Goal: Transaction & Acquisition: Purchase product/service

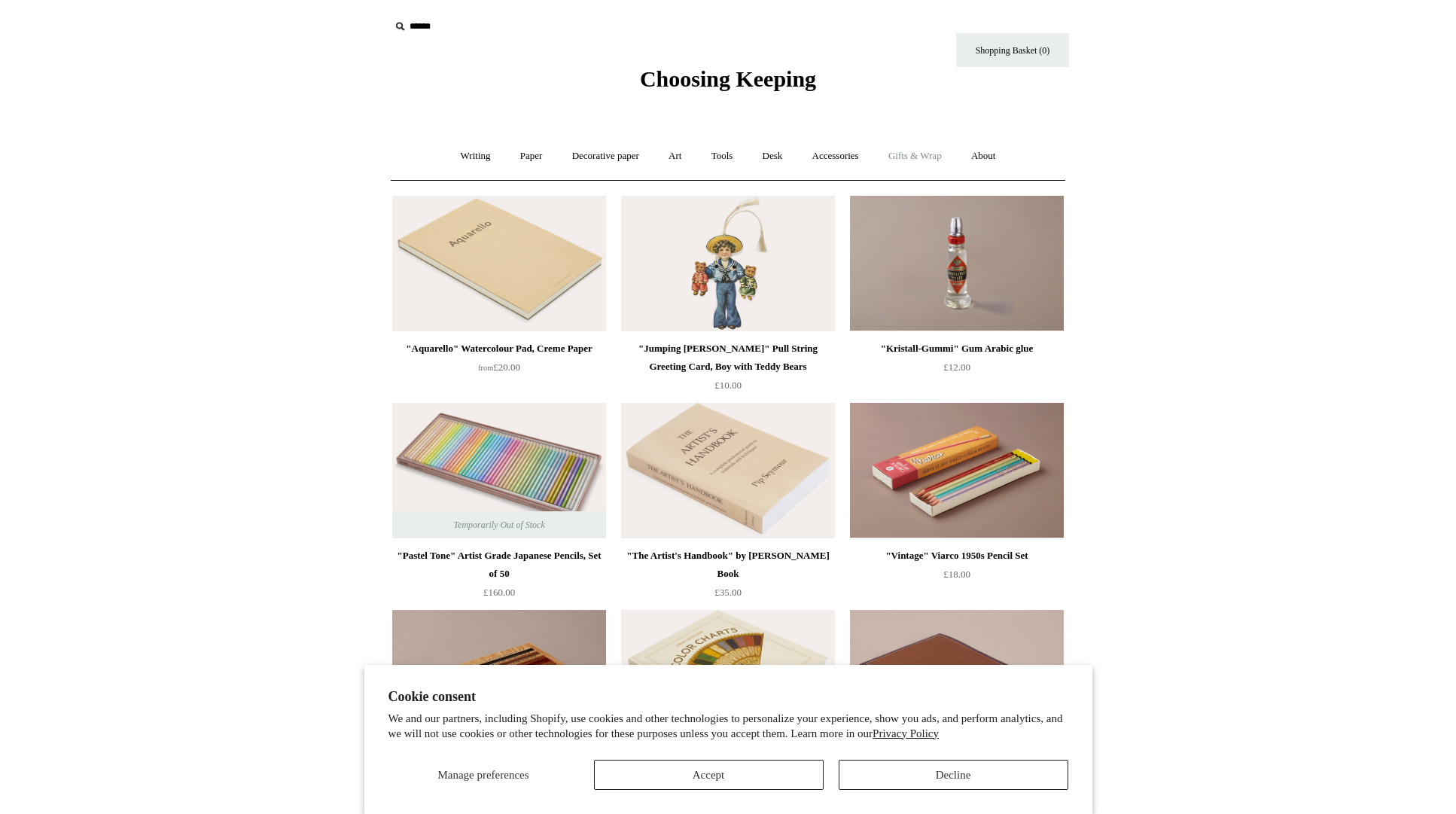
click at [919, 162] on link "Gifts & Wrap +" at bounding box center [916, 156] width 81 height 40
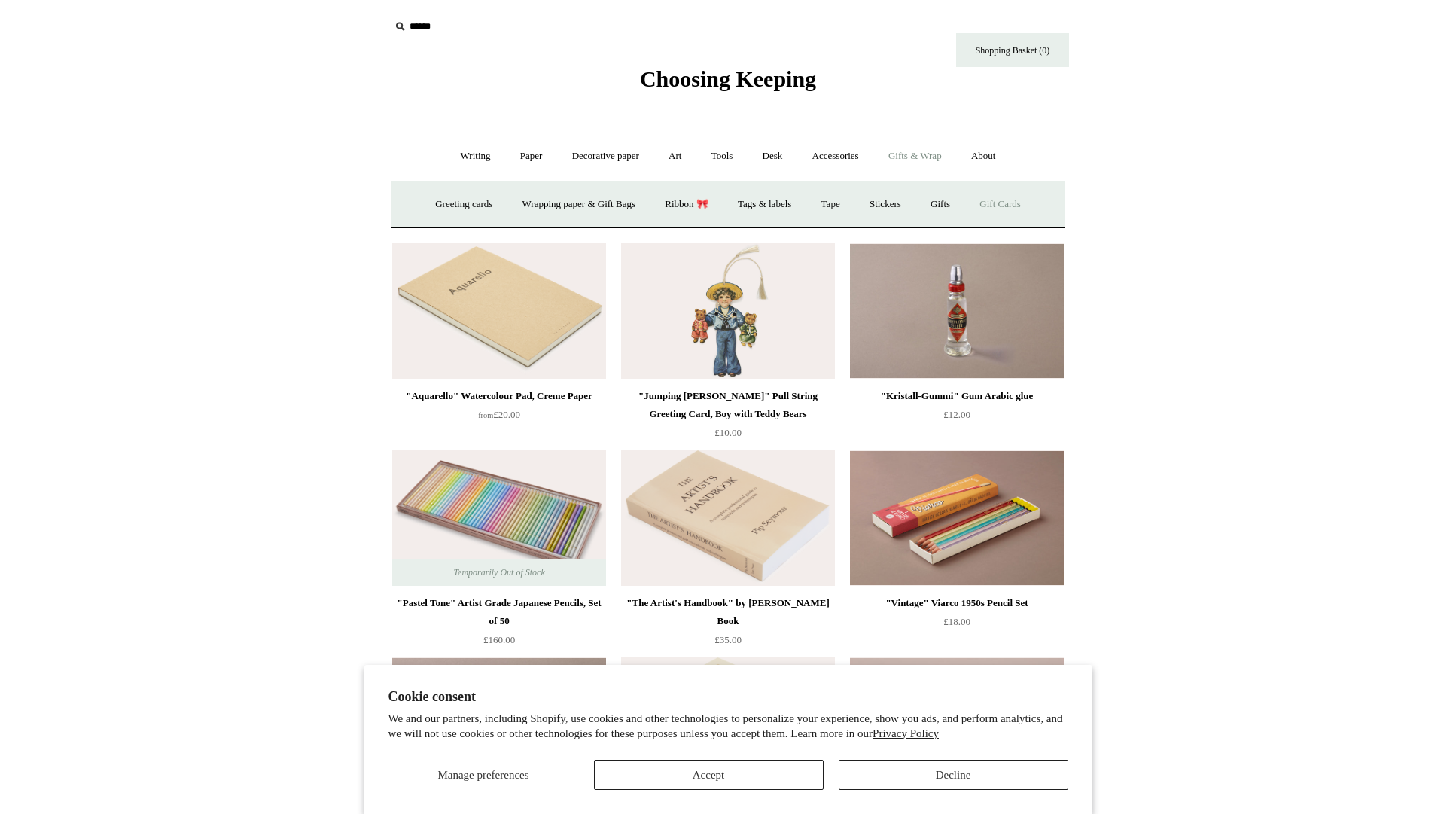
click at [1019, 203] on link "Gift Cards" at bounding box center [1000, 204] width 69 height 40
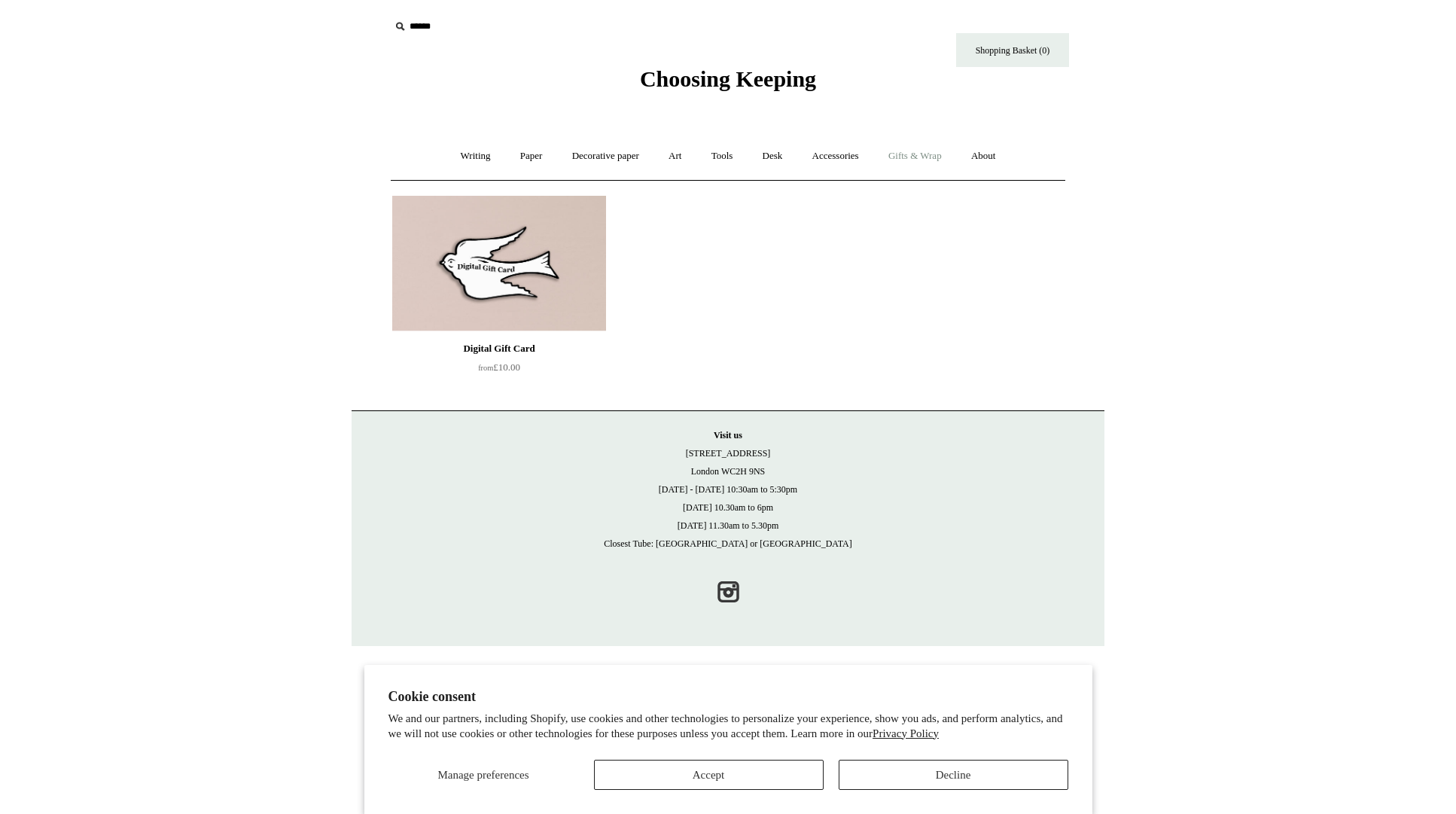
click at [941, 164] on link "Gifts & Wrap +" at bounding box center [916, 156] width 81 height 40
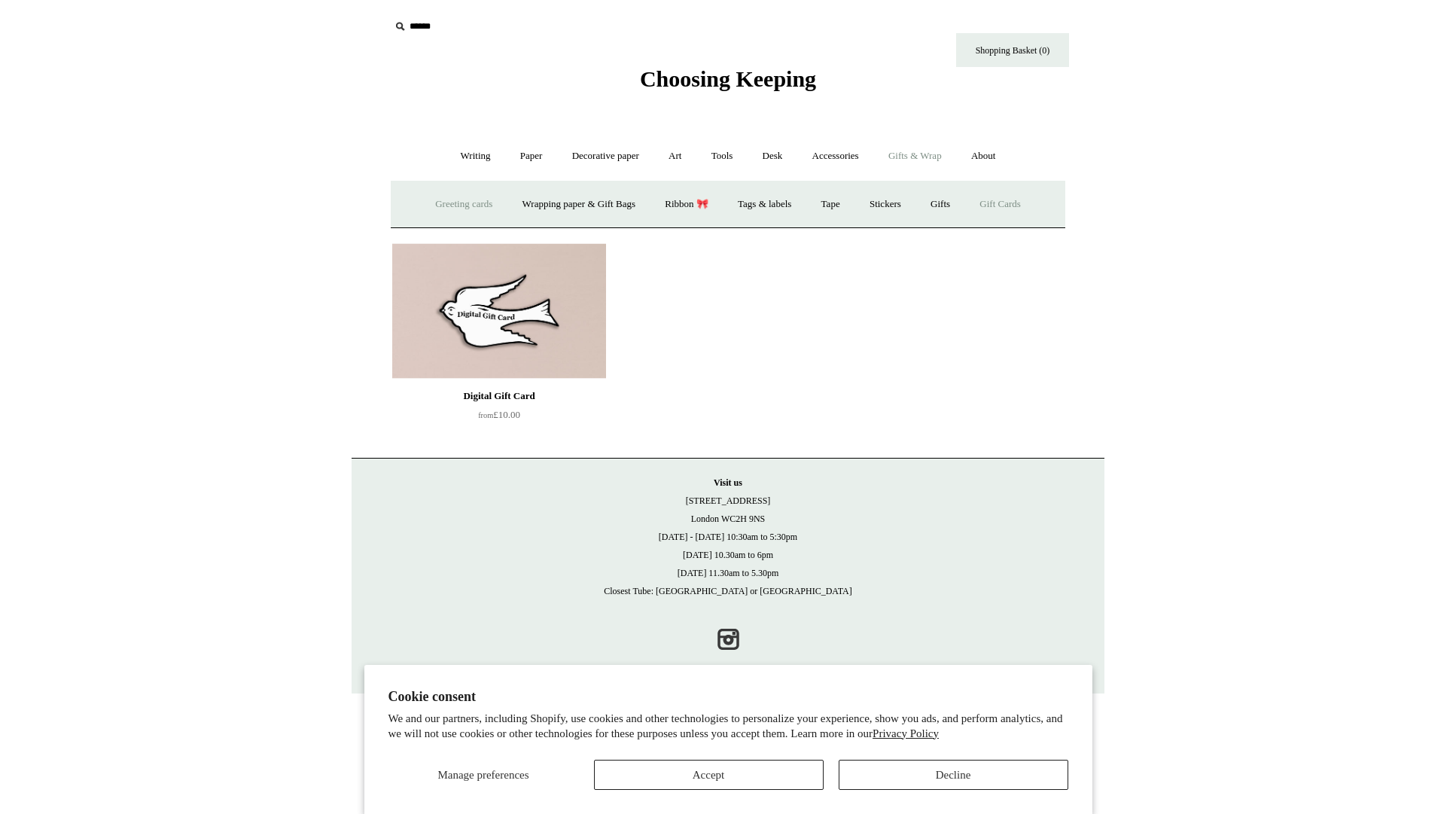
click at [435, 201] on link "Greeting cards +" at bounding box center [464, 204] width 84 height 40
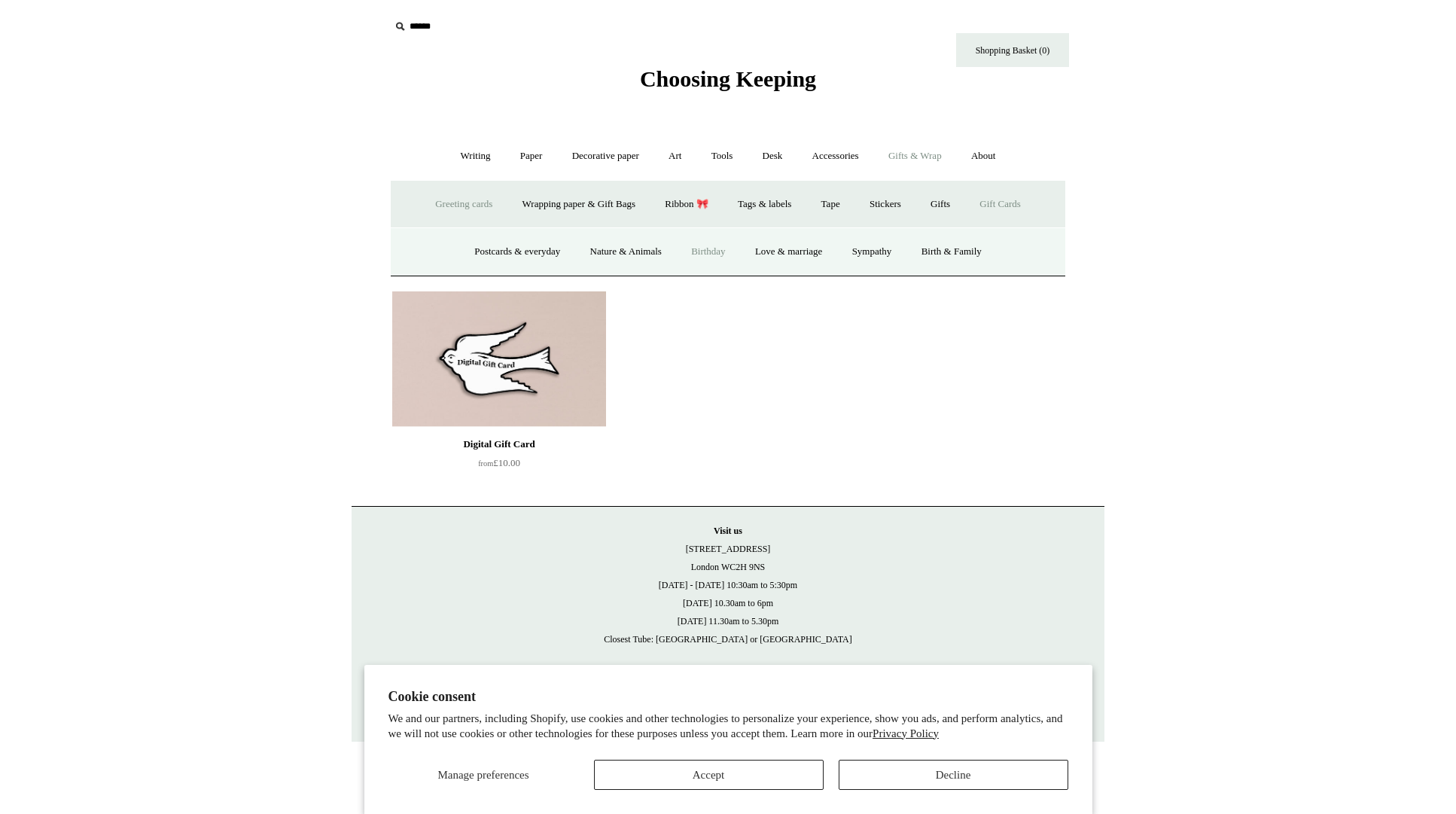
click at [706, 259] on link "Birthday" at bounding box center [708, 252] width 62 height 40
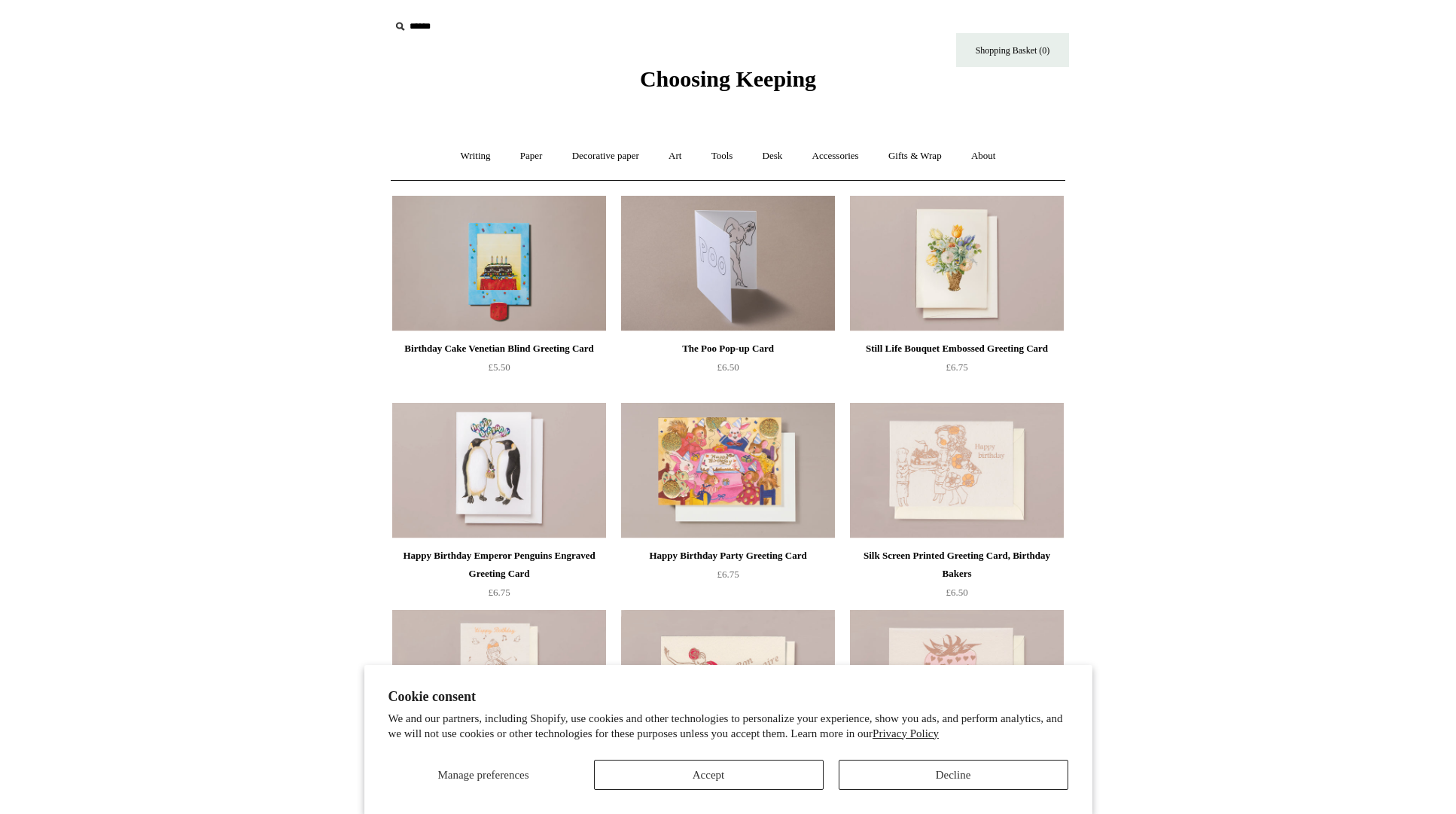
click at [706, 259] on img at bounding box center [728, 264] width 214 height 136
click at [946, 158] on link "Gifts & Wrap +" at bounding box center [916, 156] width 81 height 40
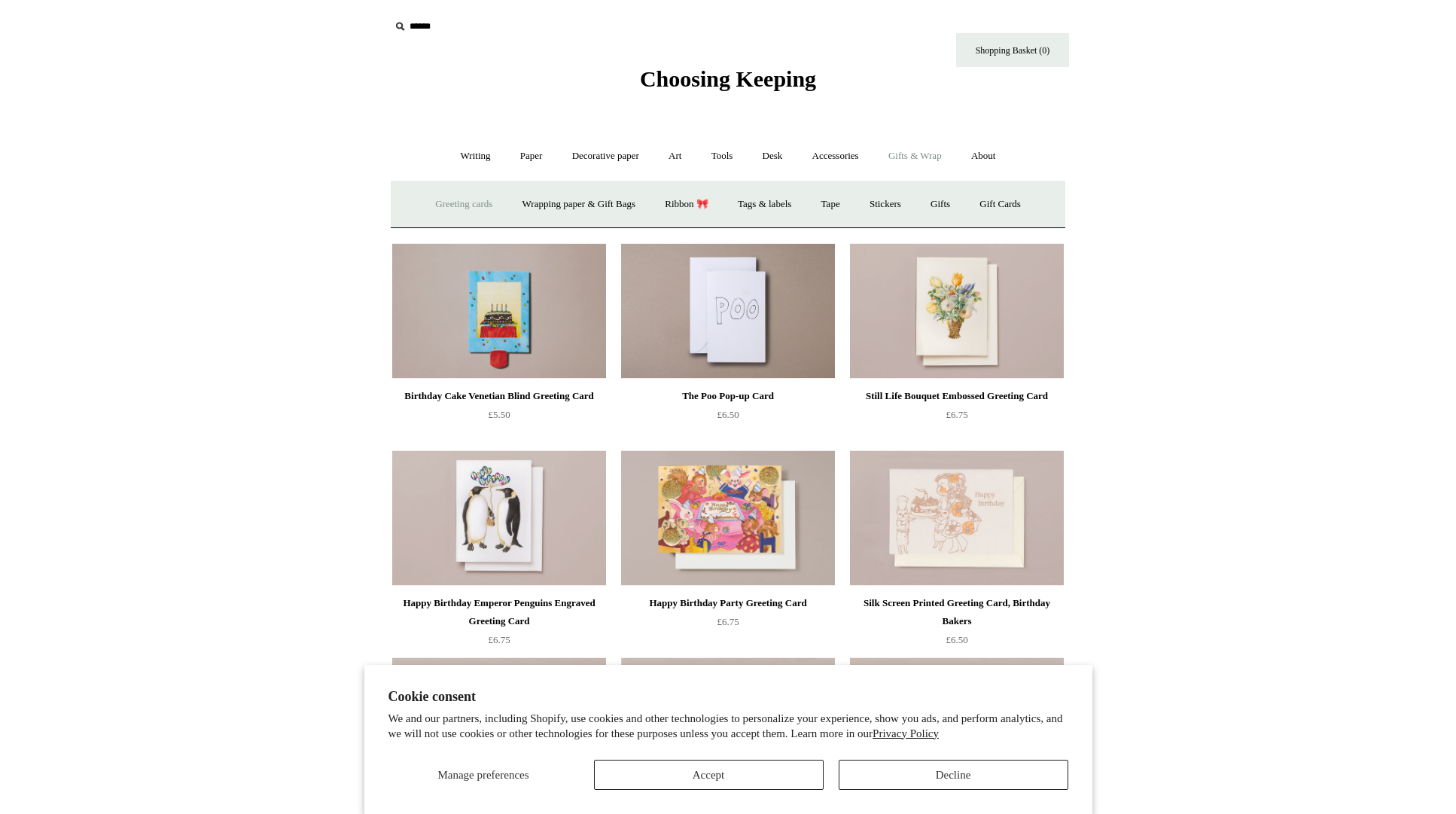
click at [472, 203] on link "Greeting cards +" at bounding box center [464, 204] width 84 height 40
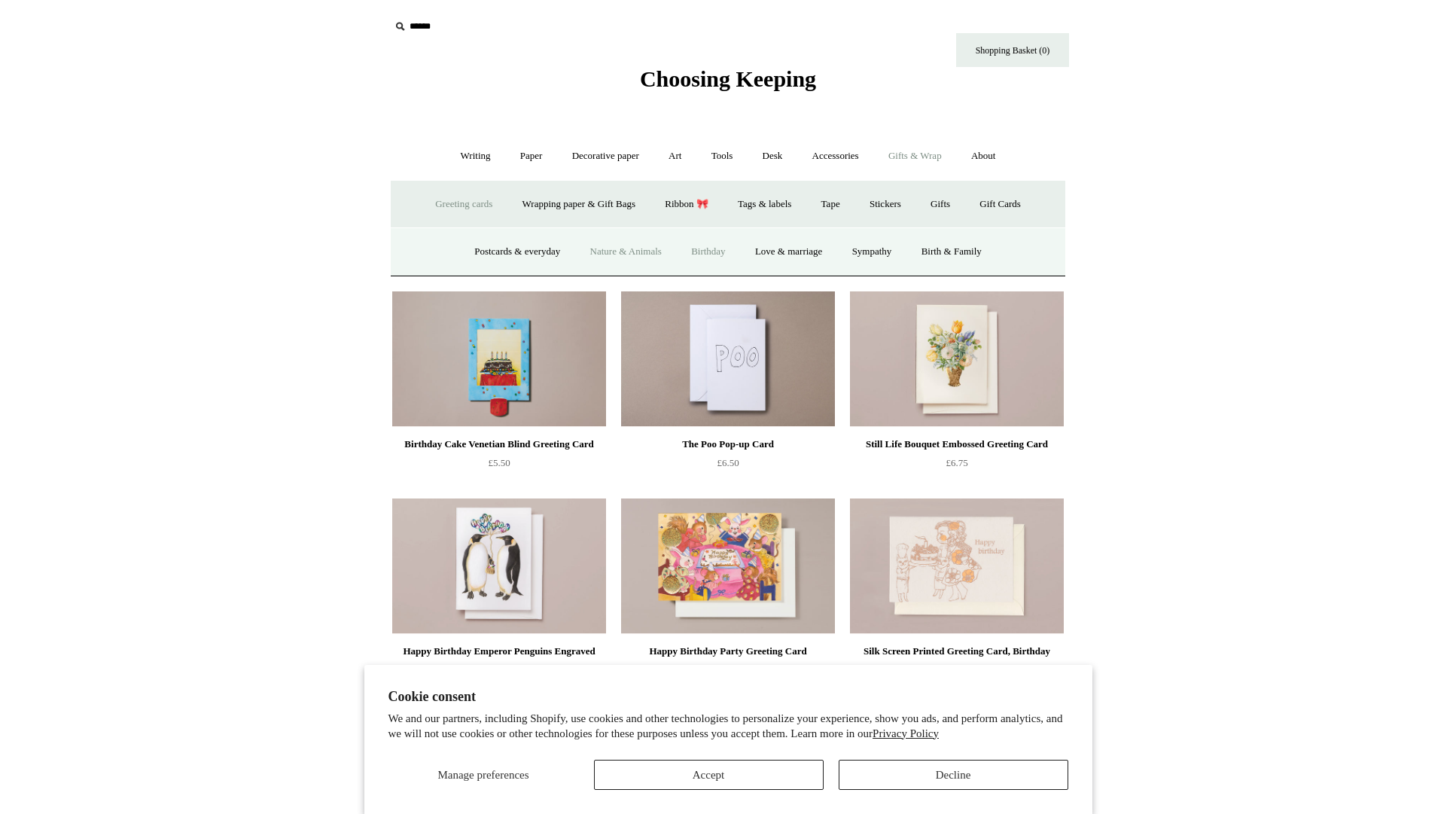
click at [640, 254] on link "Nature & Animals" at bounding box center [626, 252] width 99 height 40
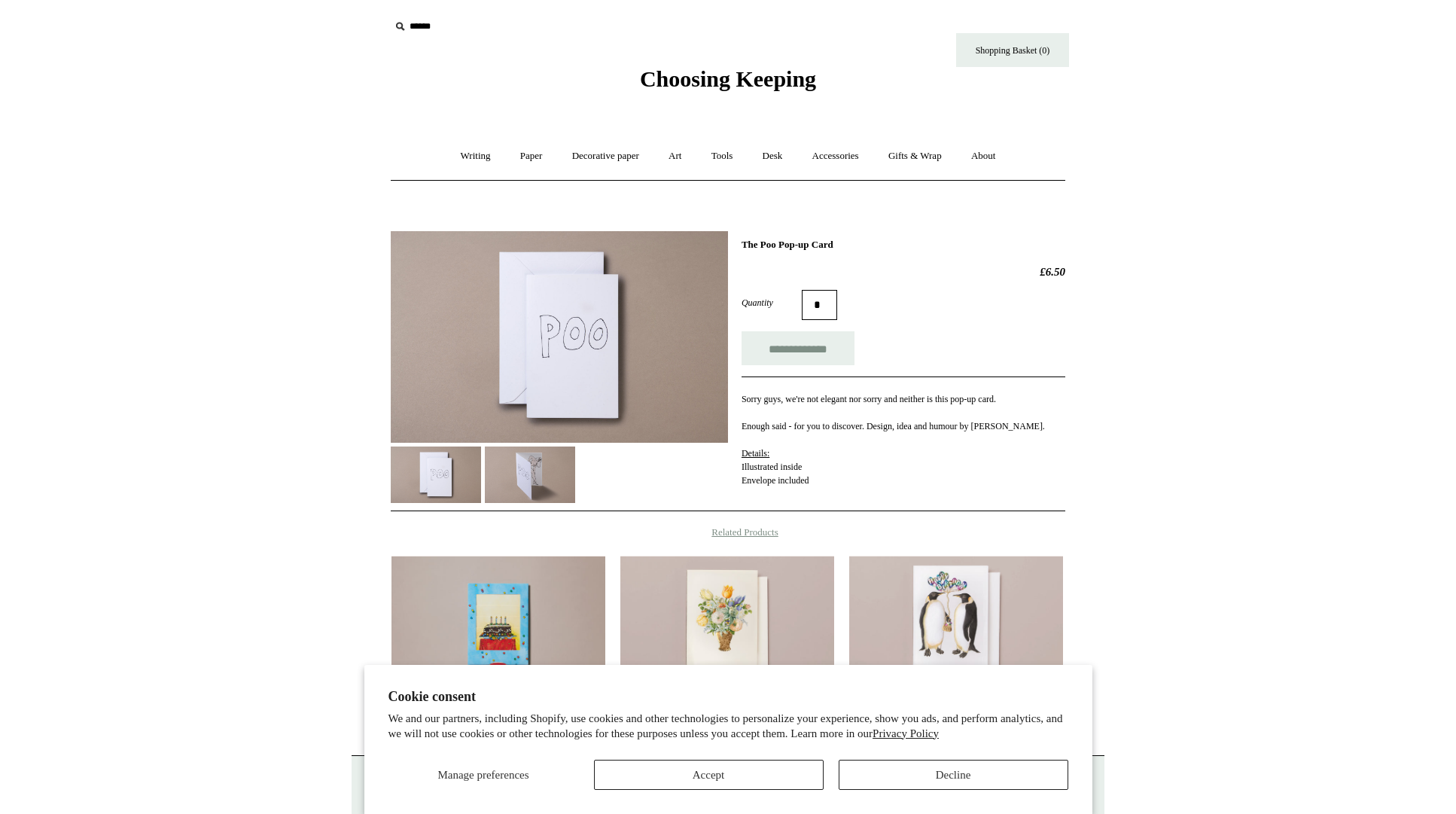
click at [530, 482] on img at bounding box center [530, 475] width 91 height 56
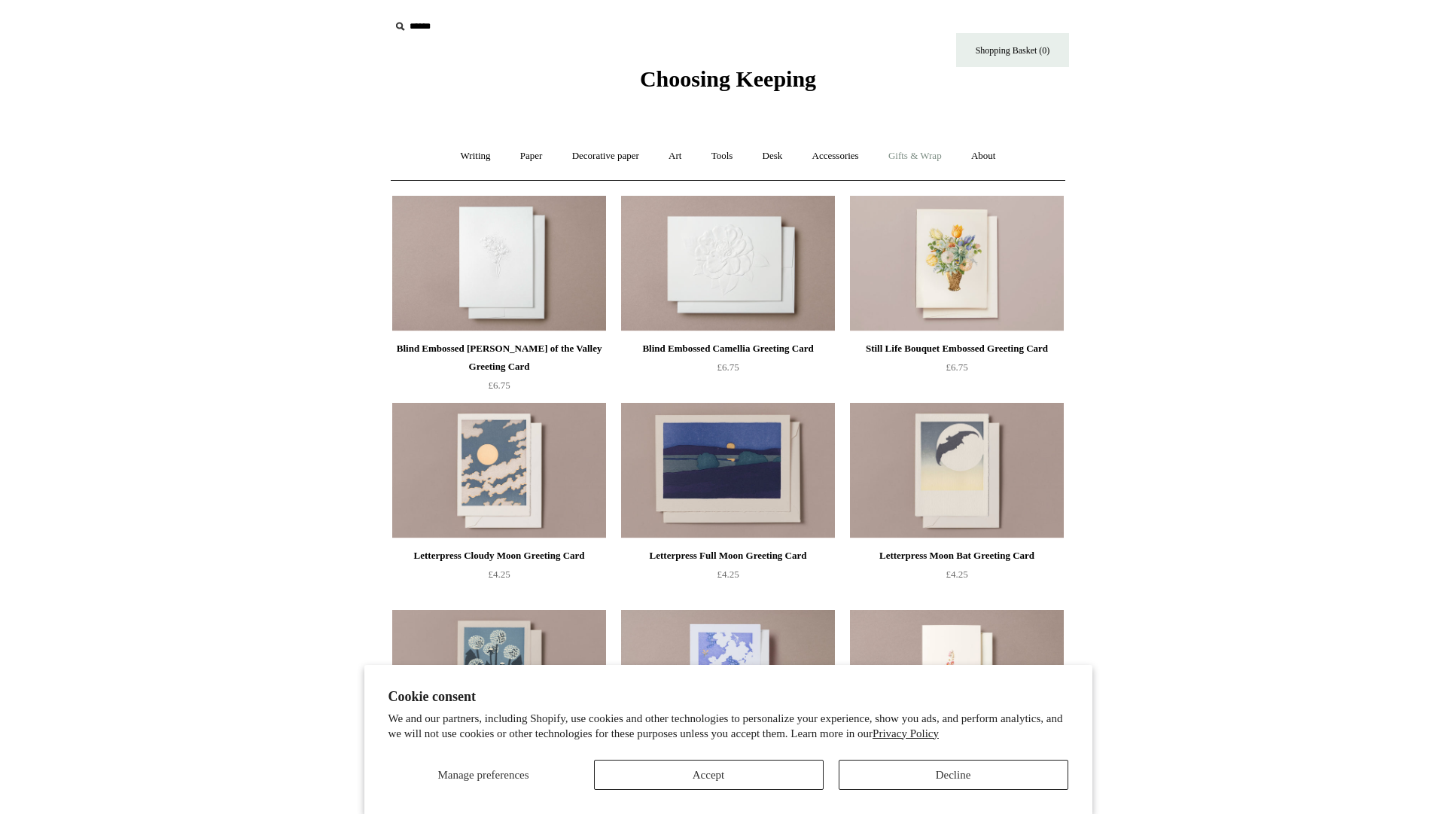
click at [921, 162] on link "Gifts & Wrap +" at bounding box center [916, 156] width 81 height 40
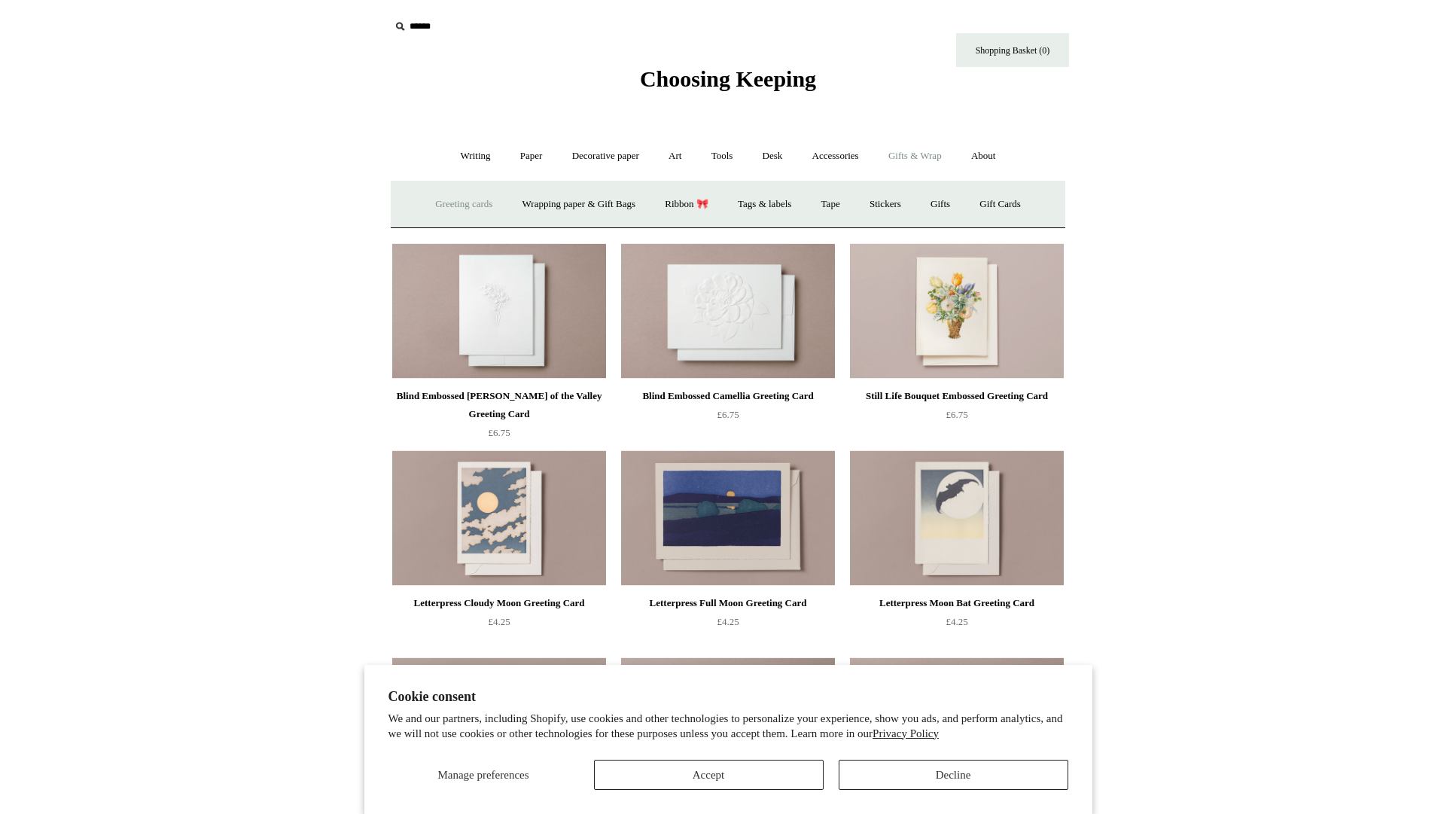
click at [456, 205] on link "Greeting cards +" at bounding box center [464, 204] width 84 height 40
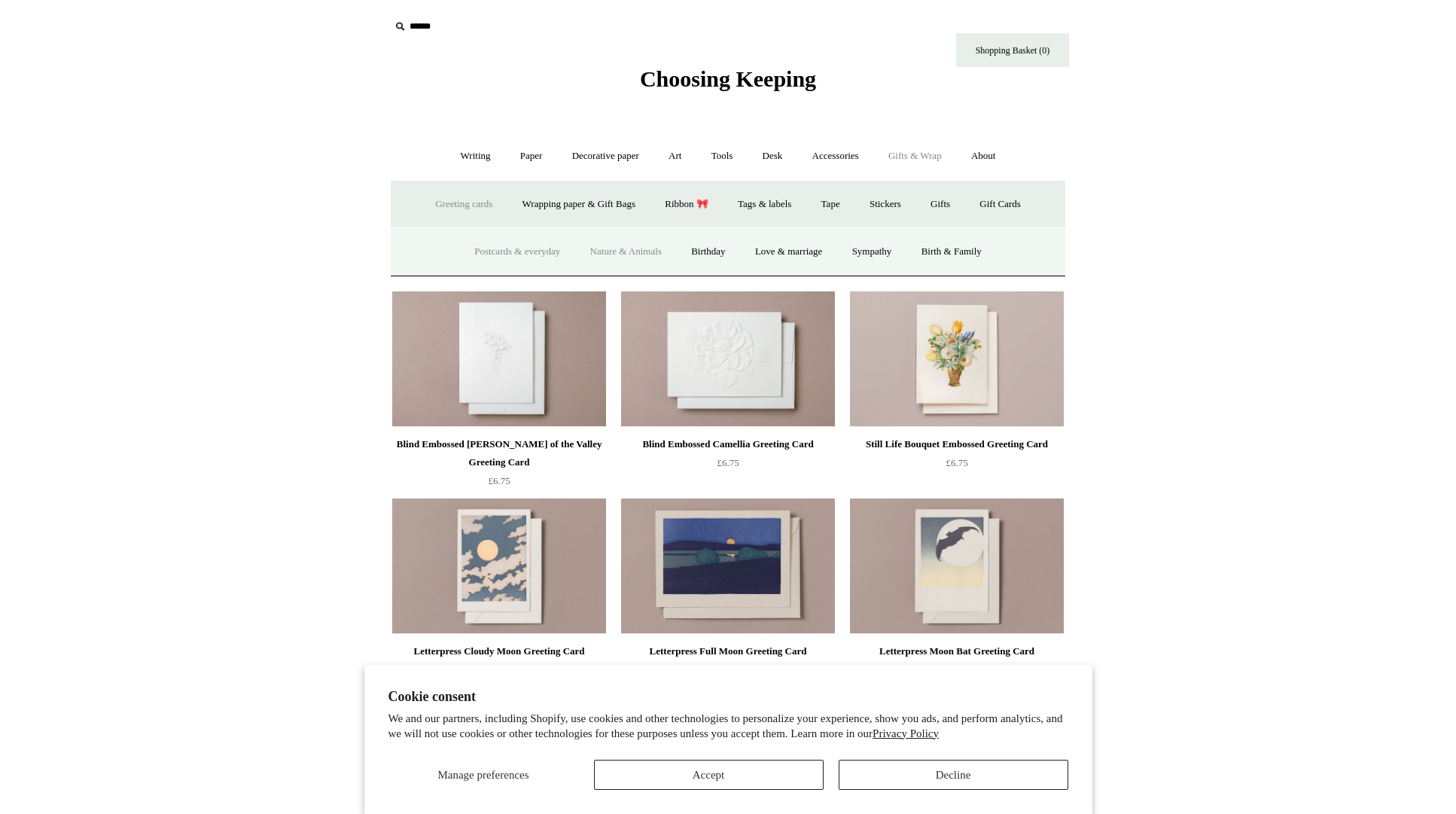
click at [484, 253] on link "Postcards & everyday" at bounding box center [517, 252] width 113 height 40
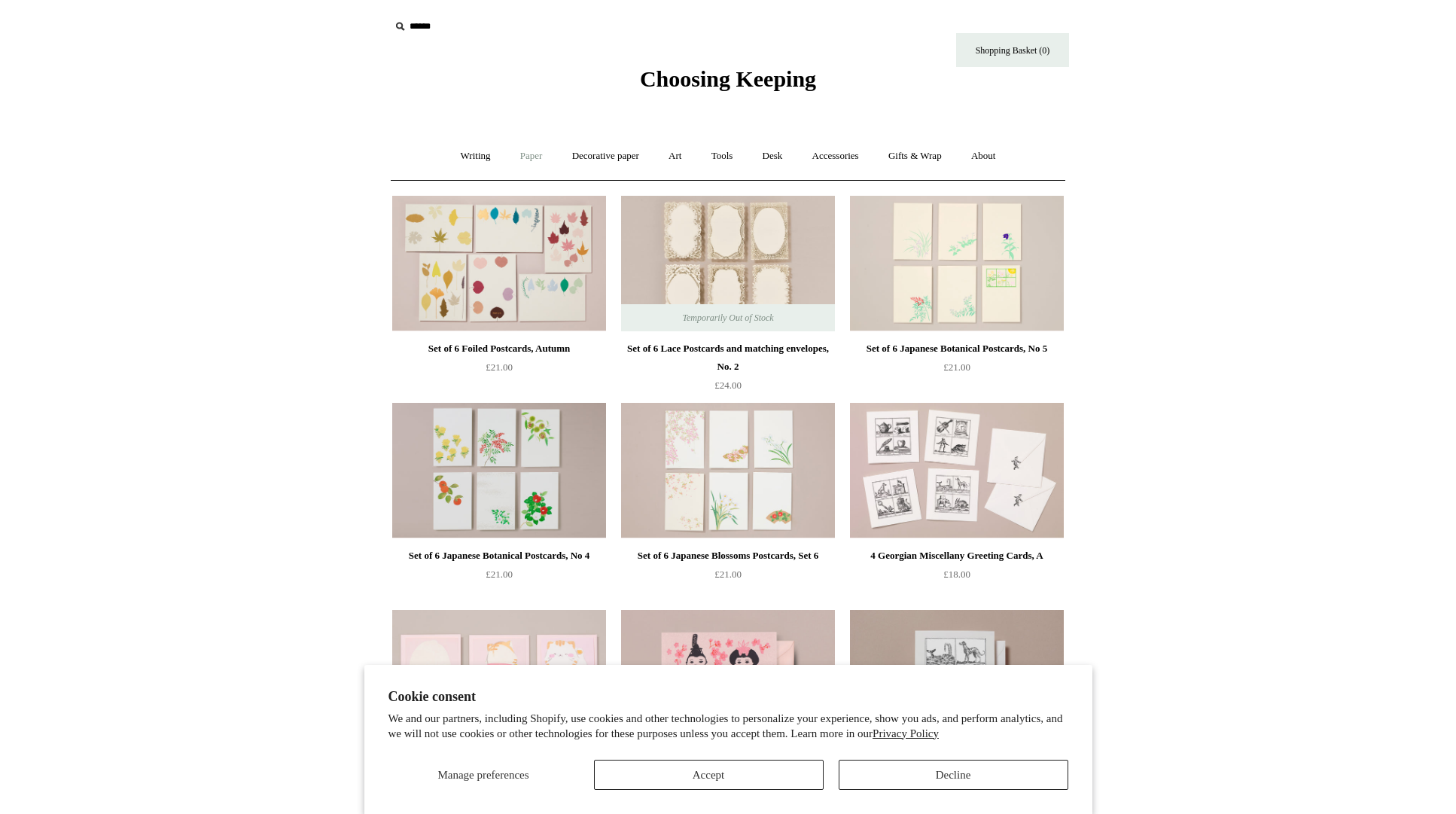
click at [525, 161] on link "Paper +" at bounding box center [531, 156] width 49 height 40
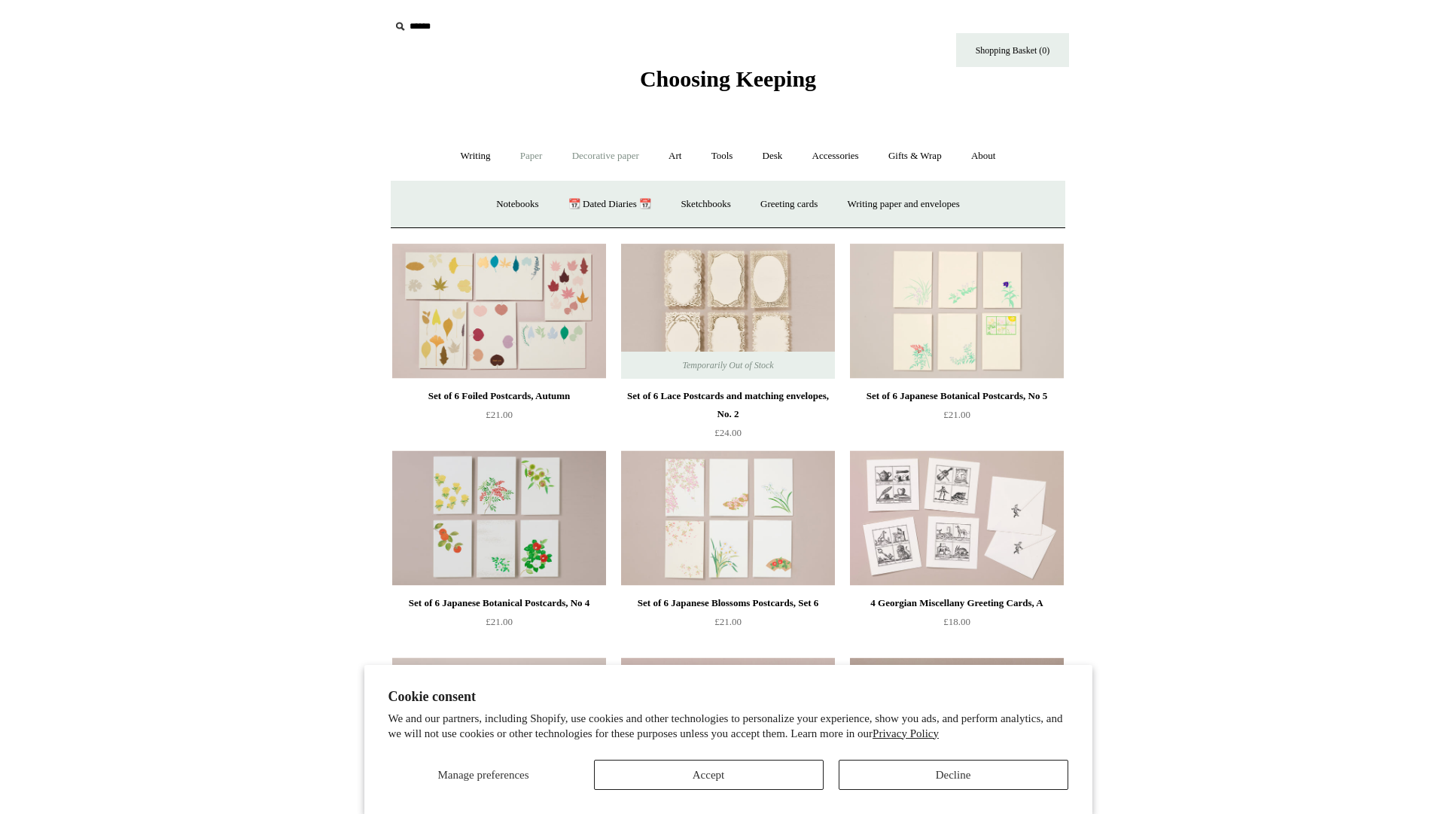
click at [605, 163] on link "Decorative paper +" at bounding box center [605, 156] width 94 height 40
click at [582, 208] on link "Wrapping & decoupage" at bounding box center [582, 204] width 121 height 40
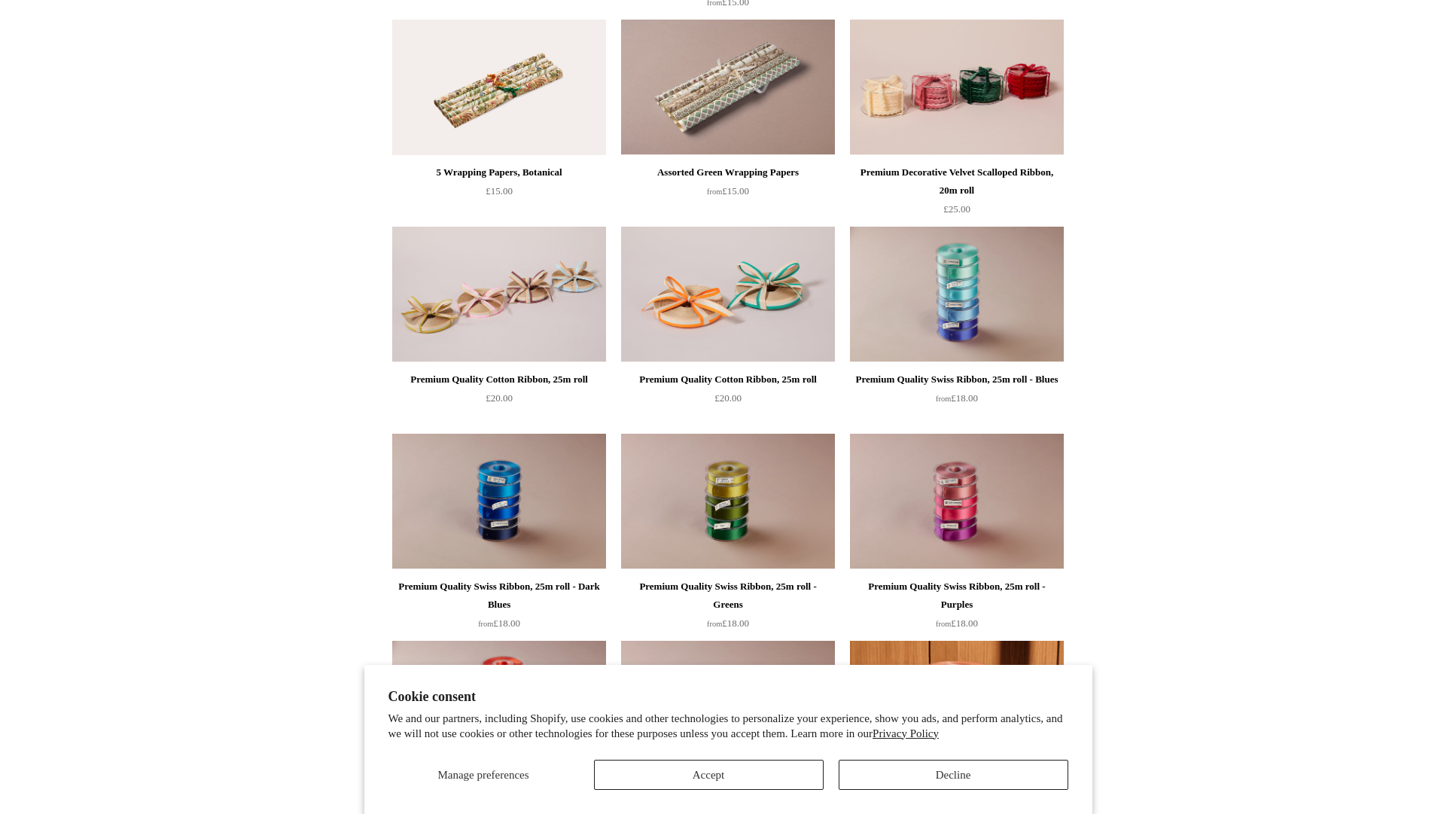
scroll to position [1489, 0]
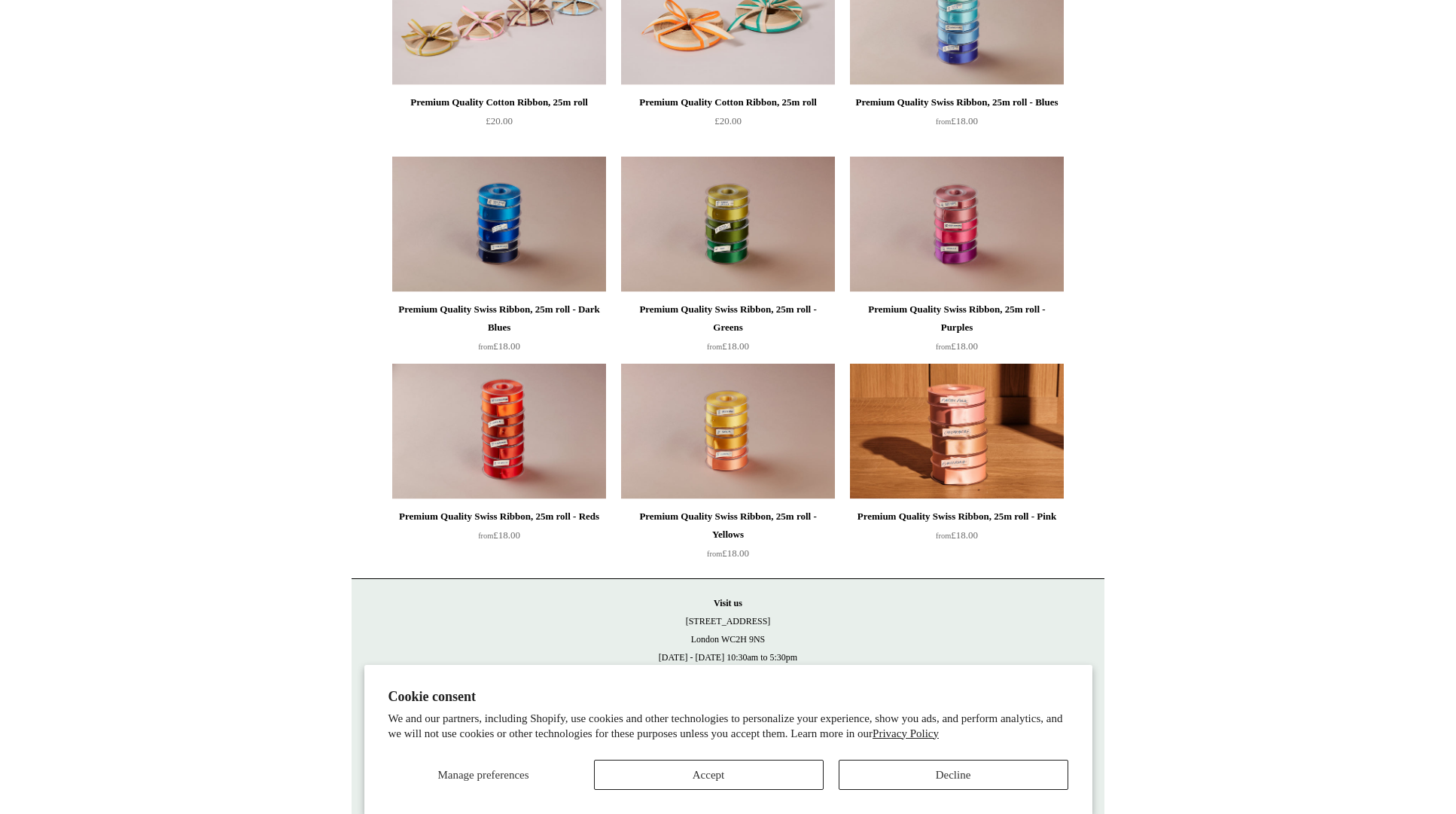
click at [772, 461] on img at bounding box center [728, 431] width 214 height 136
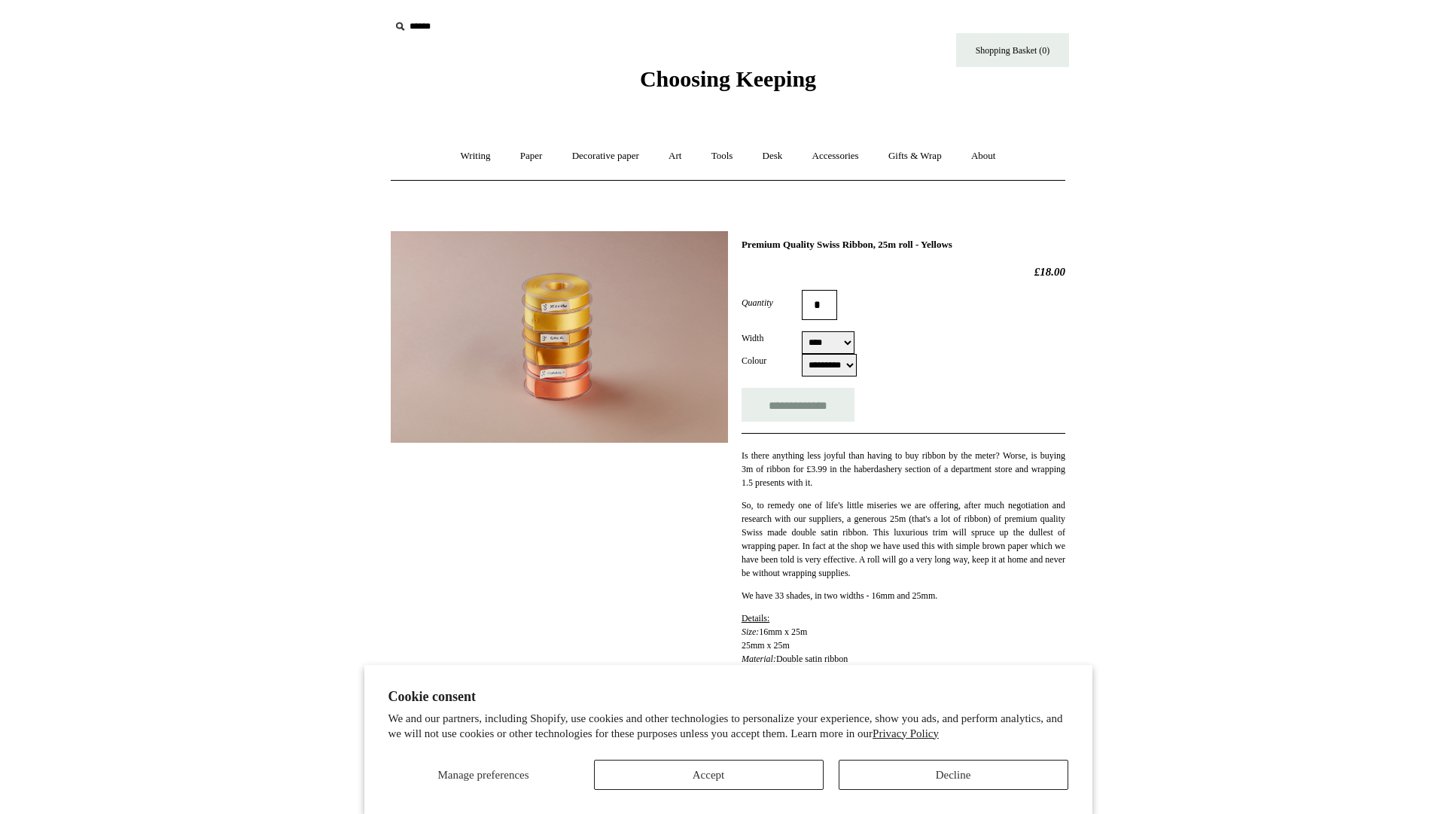
select select "*********"
